Goal: Task Accomplishment & Management: Use online tool/utility

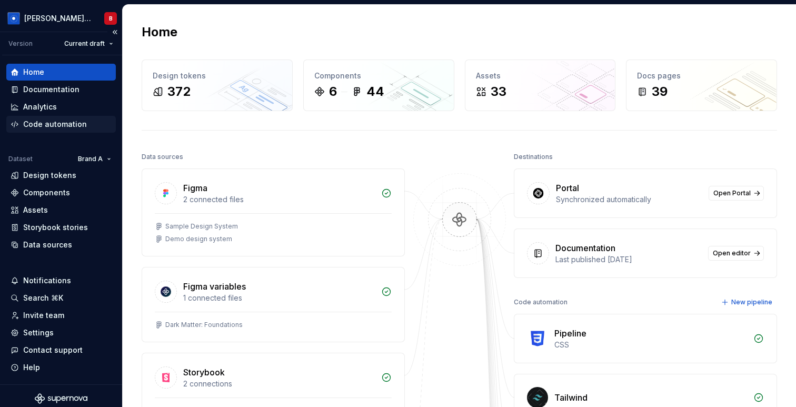
click at [62, 118] on div "Code automation" at bounding box center [61, 124] width 110 height 17
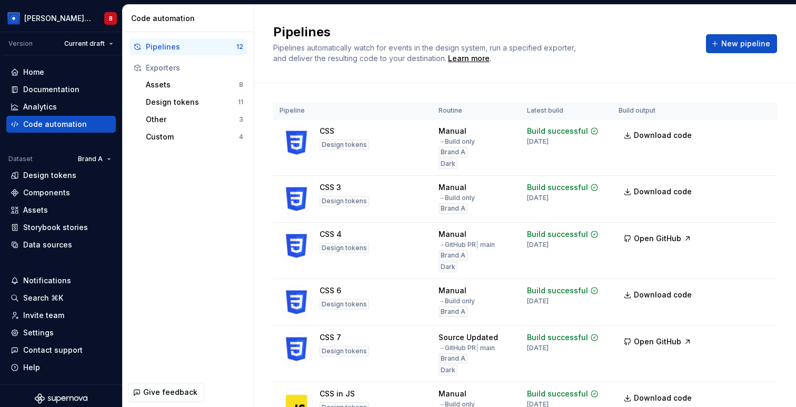
click at [164, 93] on div "Assets 8 Design tokens 11 Other 3 Custom 4" at bounding box center [188, 110] width 118 height 69
click at [164, 84] on div "Assets" at bounding box center [192, 85] width 93 height 11
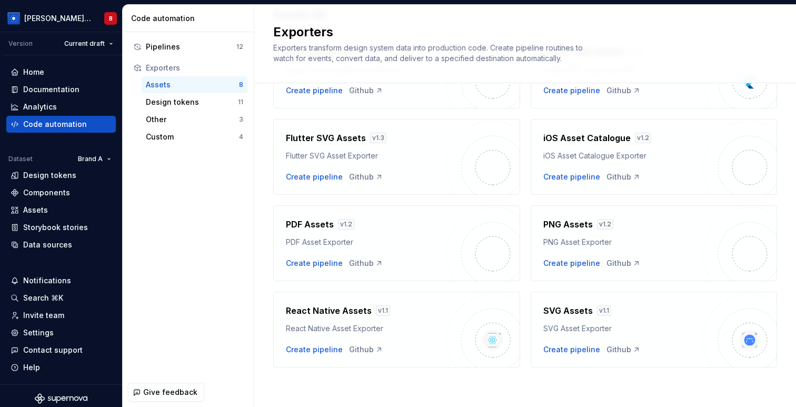
scroll to position [95, 0]
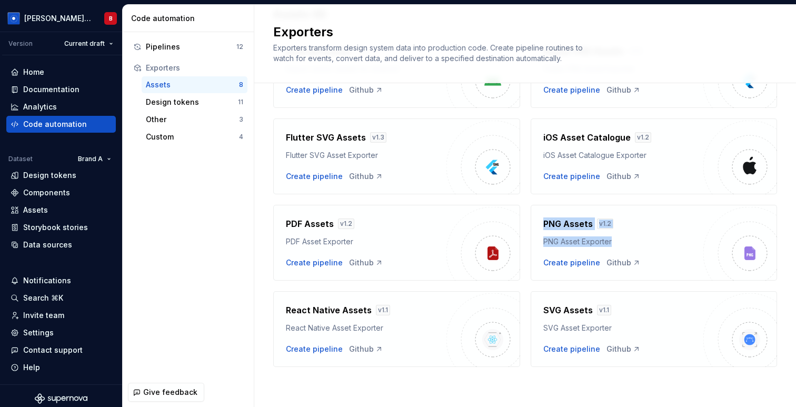
drag, startPoint x: 536, startPoint y: 205, endPoint x: 629, endPoint y: 241, distance: 99.7
click at [629, 241] on div "PNG Assets v 1.2 PNG Asset Exporter Create pipeline Github" at bounding box center [654, 243] width 247 height 76
click at [563, 222] on h4 "PNG Assets" at bounding box center [568, 223] width 50 height 13
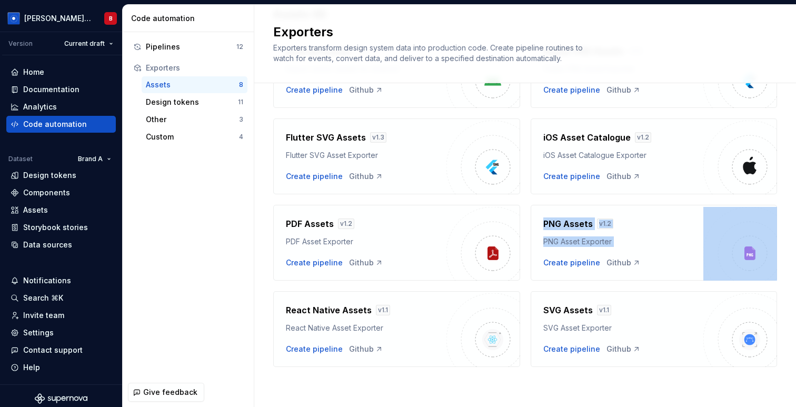
drag, startPoint x: 543, startPoint y: 222, endPoint x: 639, endPoint y: 265, distance: 105.3
click at [639, 265] on div "PNG Assets v 1.2 PNG Asset Exporter Create pipeline Github" at bounding box center [623, 242] width 161 height 51
click at [639, 265] on div "Create pipeline Github" at bounding box center [623, 263] width 161 height 11
drag, startPoint x: 543, startPoint y: 224, endPoint x: 625, endPoint y: 271, distance: 93.7
click at [625, 270] on div "PNG Assets v 1.2 PNG Asset Exporter Create pipeline Github" at bounding box center [654, 243] width 247 height 76
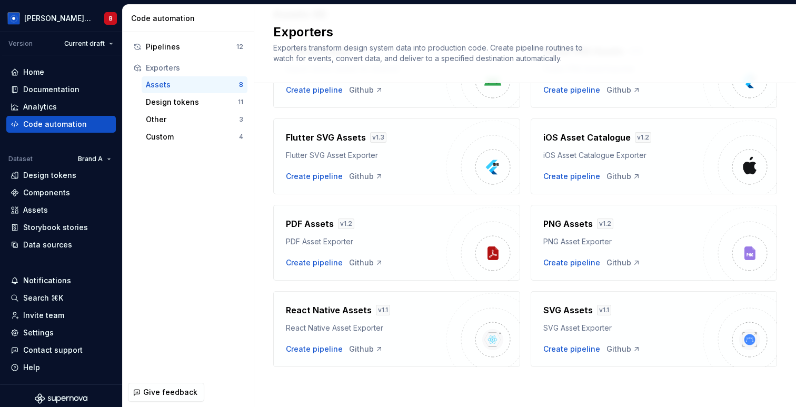
click at [626, 225] on div "PNG Assets v 1.2" at bounding box center [623, 223] width 161 height 13
click at [34, 18] on html "[PERSON_NAME] Design System B Version Current draft Home Documentation Analytic…" at bounding box center [398, 203] width 796 height 407
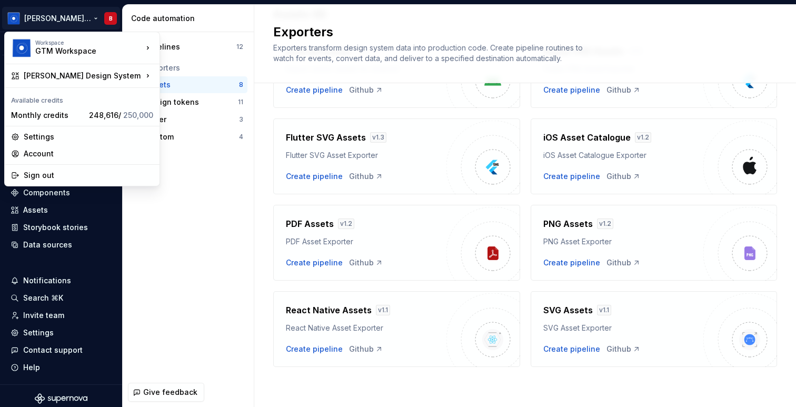
click at [160, 262] on html "[PERSON_NAME] Design System B Version Current draft Home Documentation Analytic…" at bounding box center [398, 203] width 796 height 407
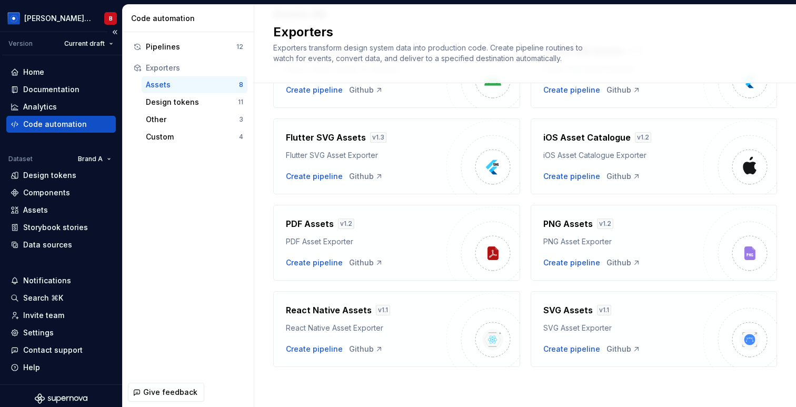
click at [73, 61] on div "Home Documentation Analytics Code automation Dataset Brand A Design tokens Comp…" at bounding box center [61, 219] width 122 height 329
click at [73, 69] on div "Home" at bounding box center [61, 72] width 101 height 11
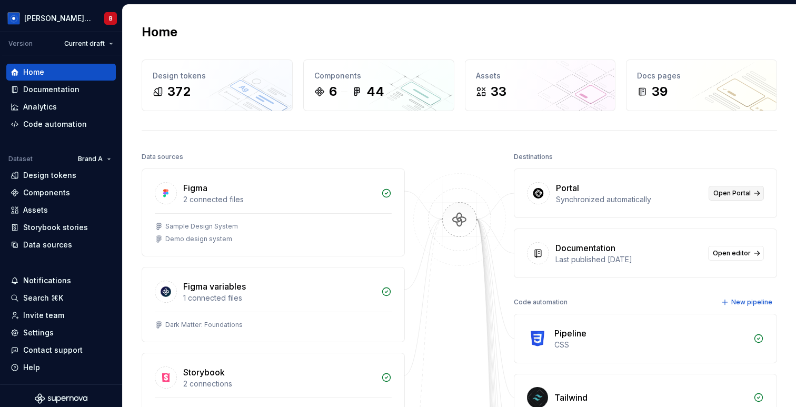
click at [724, 197] on link "Open Portal" at bounding box center [736, 193] width 55 height 15
click at [52, 332] on div "Settings" at bounding box center [61, 333] width 101 height 11
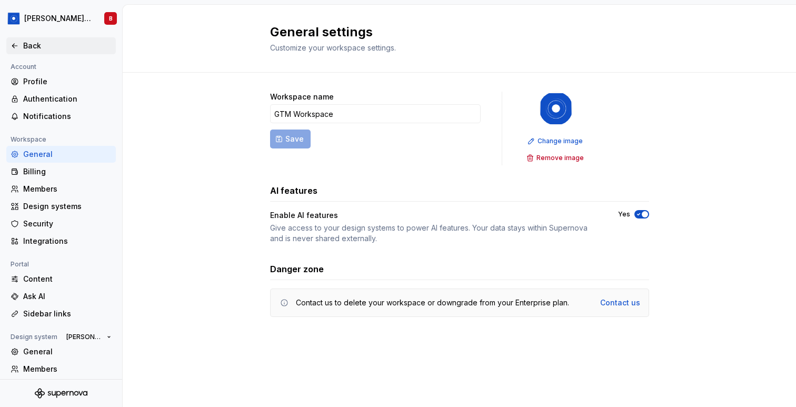
click at [11, 46] on icon at bounding box center [15, 46] width 8 height 8
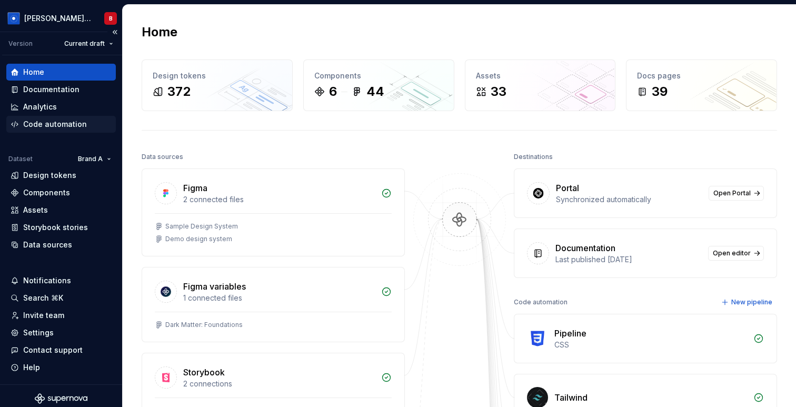
click at [85, 125] on div "Code automation" at bounding box center [61, 124] width 101 height 11
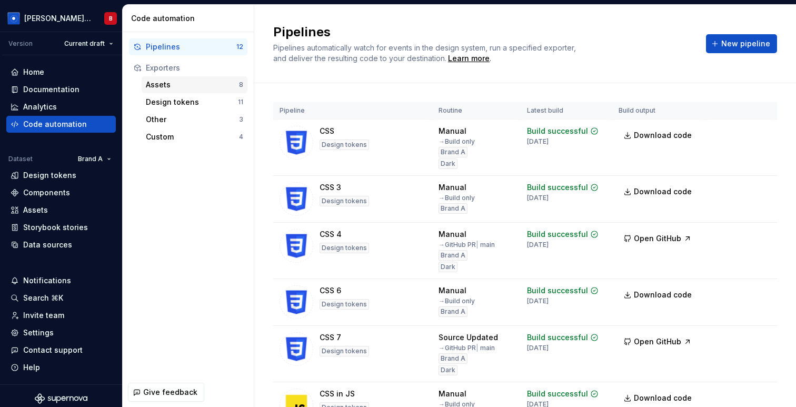
click at [176, 86] on div "Assets" at bounding box center [192, 85] width 93 height 11
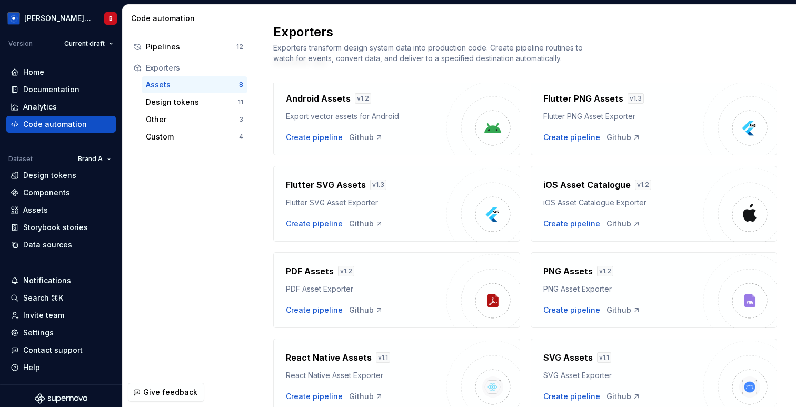
scroll to position [95, 0]
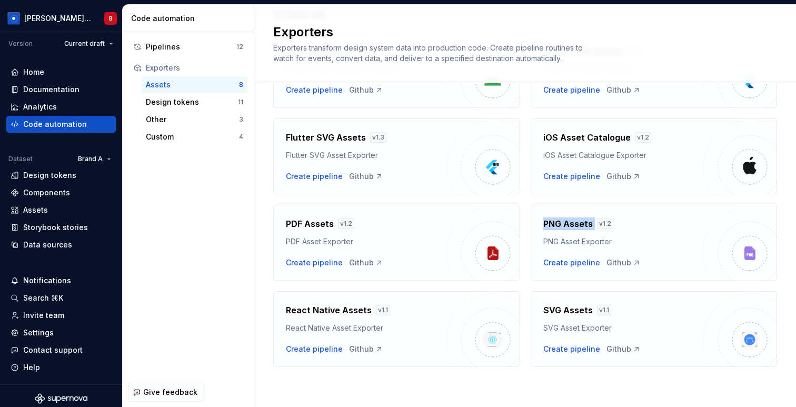
drag, startPoint x: 544, startPoint y: 224, endPoint x: 597, endPoint y: 225, distance: 52.7
click at [597, 225] on div "PNG Assets v 1.2" at bounding box center [623, 223] width 161 height 13
click at [627, 227] on div "PNG Assets v 1.2" at bounding box center [623, 223] width 161 height 13
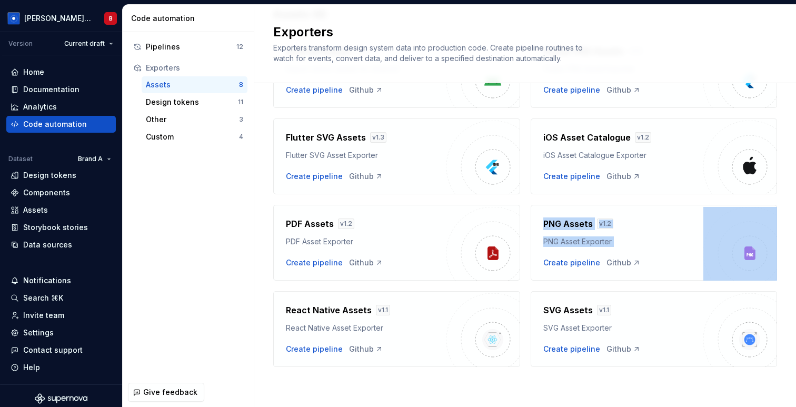
drag, startPoint x: 529, startPoint y: 205, endPoint x: 669, endPoint y: 266, distance: 152.8
click at [669, 266] on div "Android Assets v 1.2 Export vector assets for Android Create pipeline Github Fl…" at bounding box center [525, 194] width 504 height 345
